Goal: Information Seeking & Learning: Learn about a topic

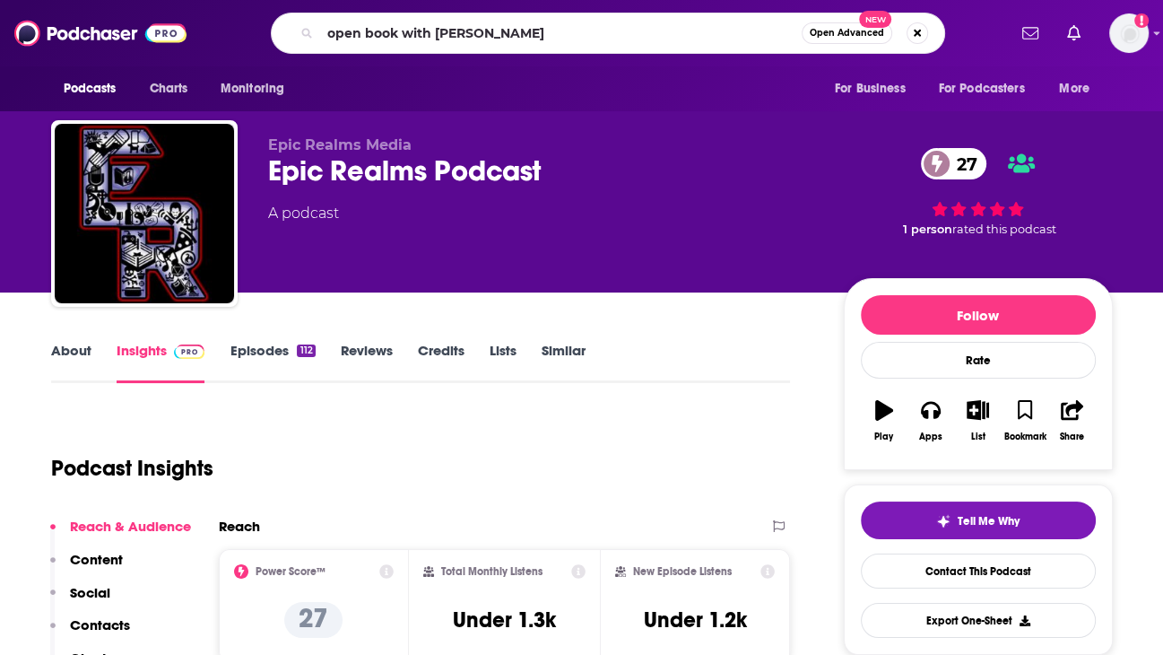
type input "open book with morgann book"
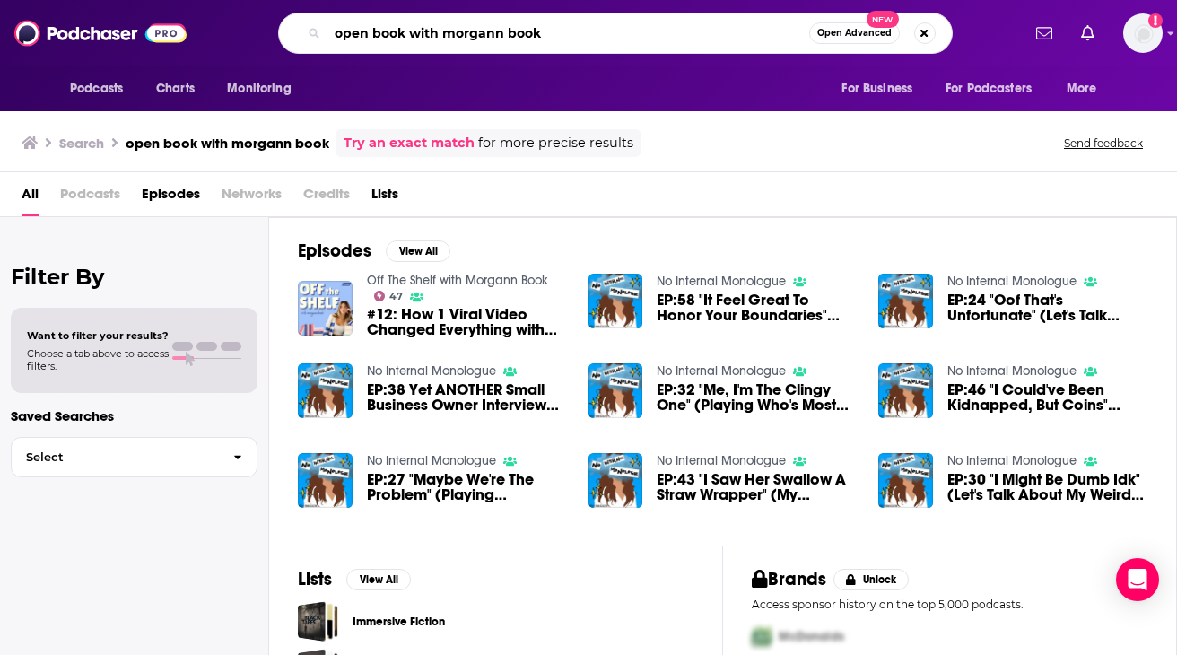
drag, startPoint x: 405, startPoint y: 32, endPoint x: 310, endPoint y: 30, distance: 95.1
click at [311, 30] on div "open book with morgann book Open Advanced New" at bounding box center [615, 33] width 674 height 41
type input "off the shelf with morgann book"
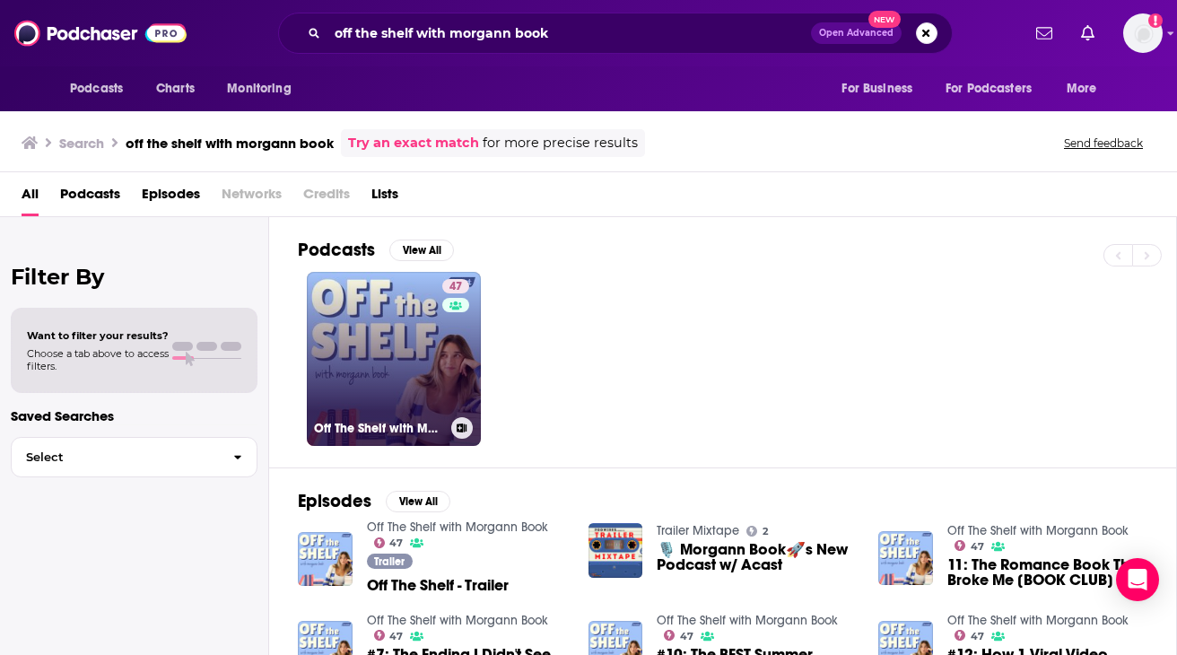
click at [424, 340] on link "47 Off The Shelf with Morgann Book" at bounding box center [394, 359] width 174 height 174
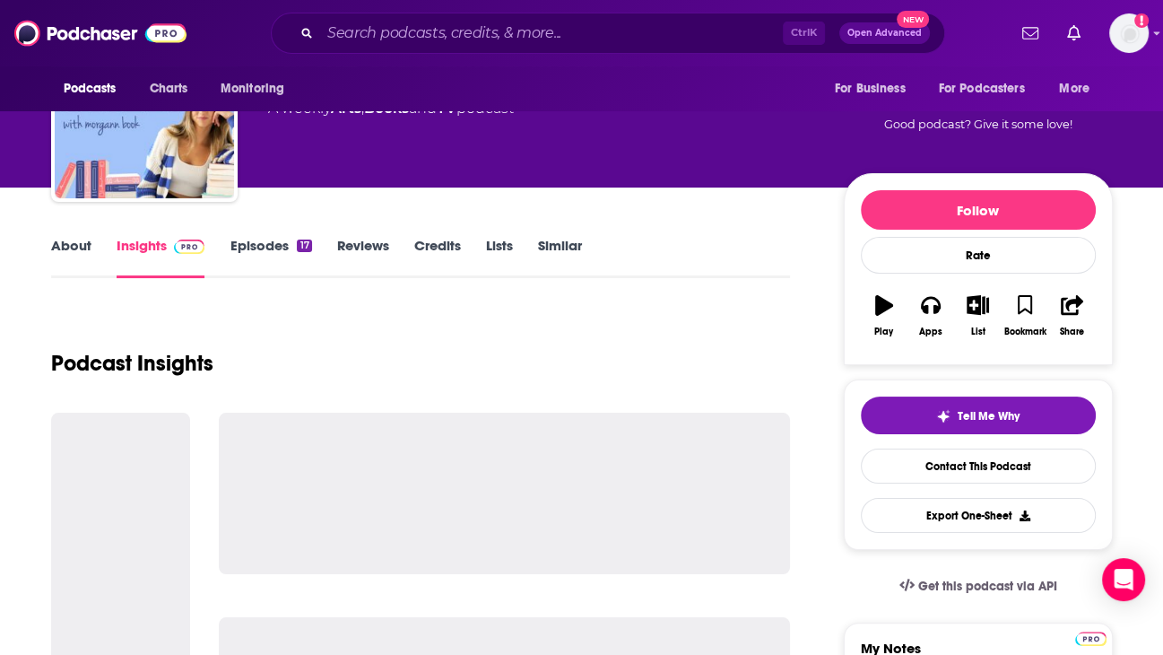
scroll to position [179, 0]
